Goal: Task Accomplishment & Management: Manage account settings

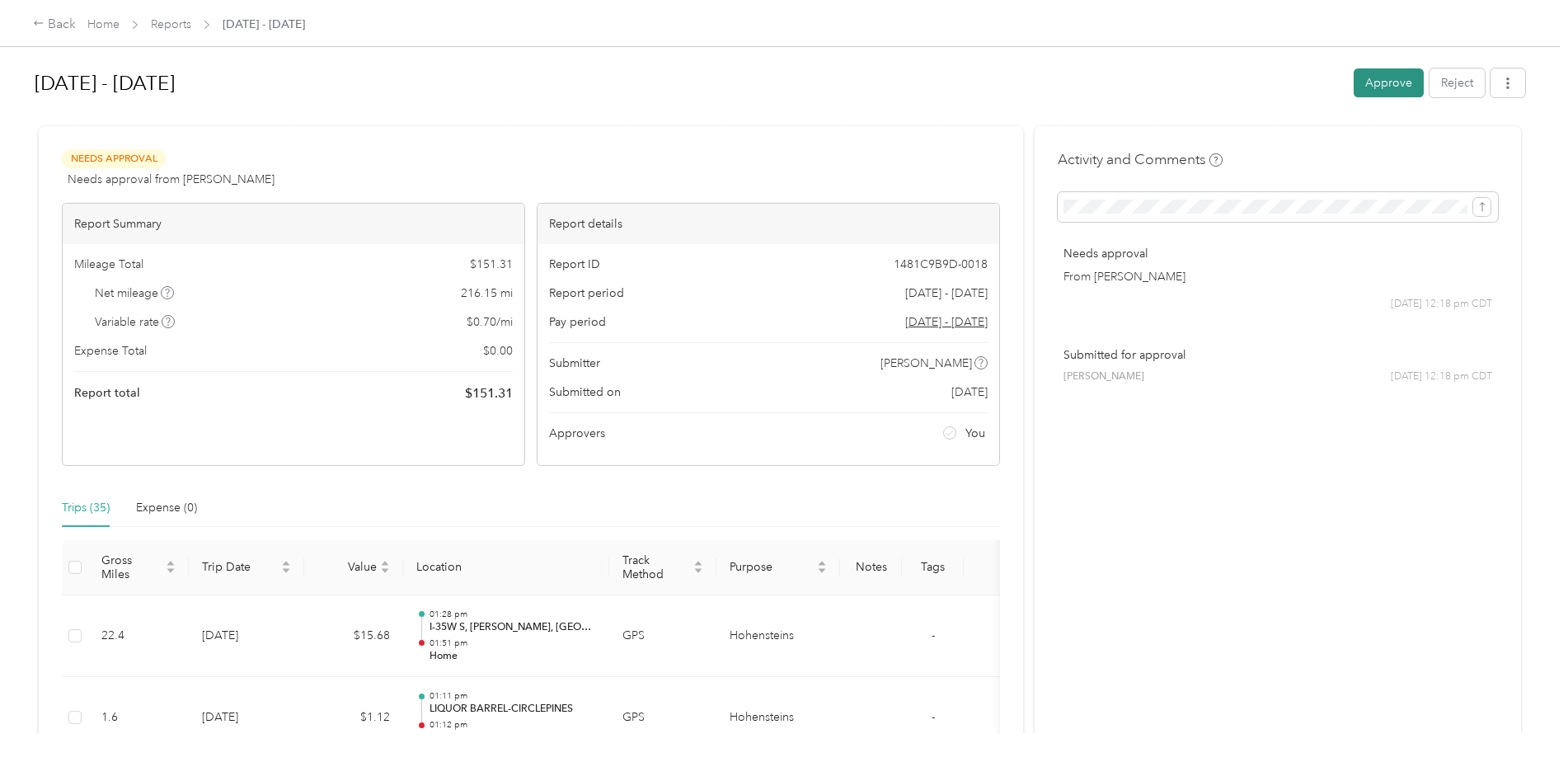
click at [1389, 83] on button "Approve" at bounding box center [1388, 82] width 70 height 29
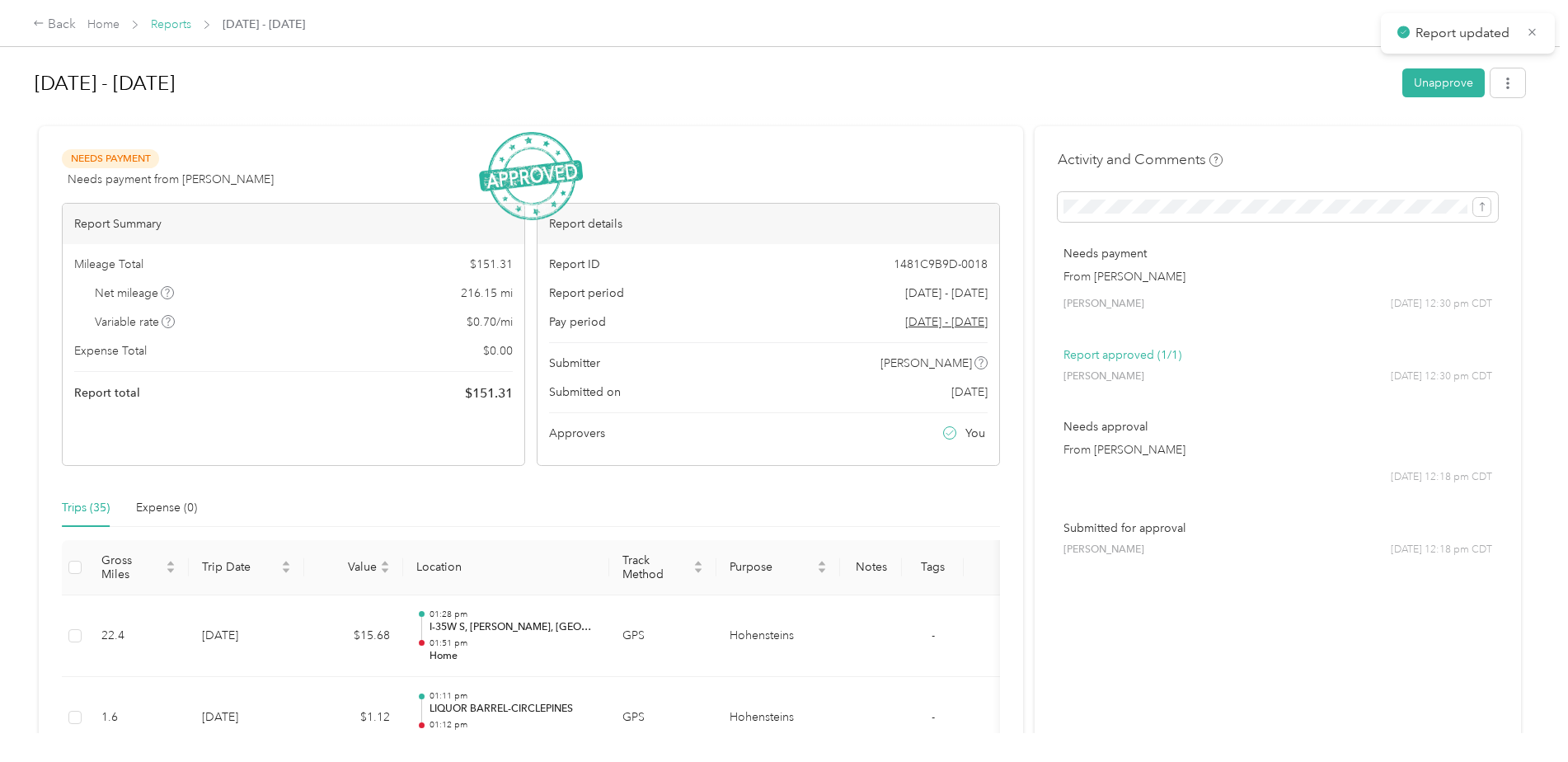
click at [157, 20] on link "Reports" at bounding box center [171, 24] width 40 height 14
